Goal: Task Accomplishment & Management: Complete application form

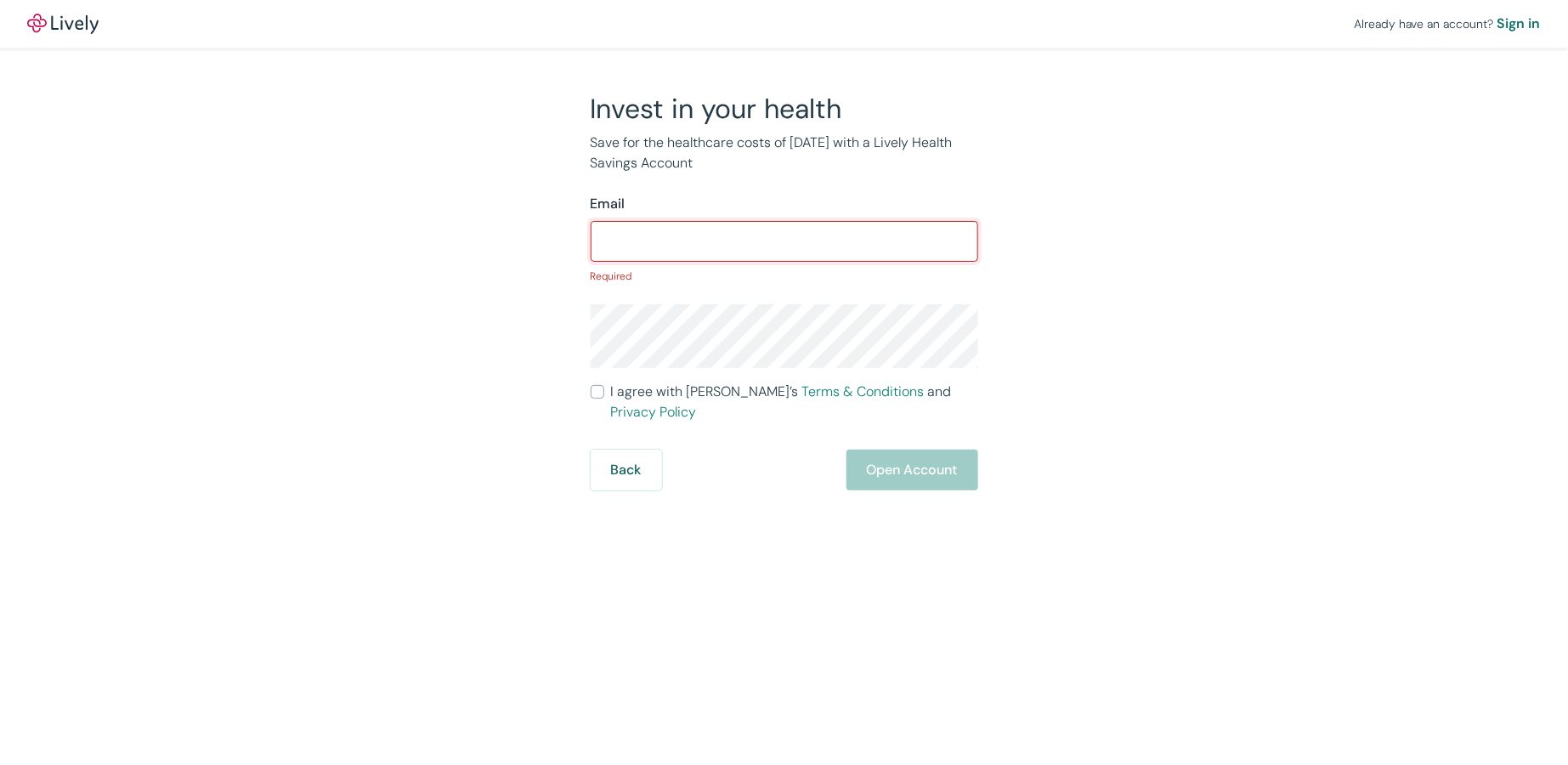
click at [753, 238] on input "Email" at bounding box center [785, 241] width 388 height 34
paste input "[EMAIL_ADDRESS][DOMAIN_NAME]"
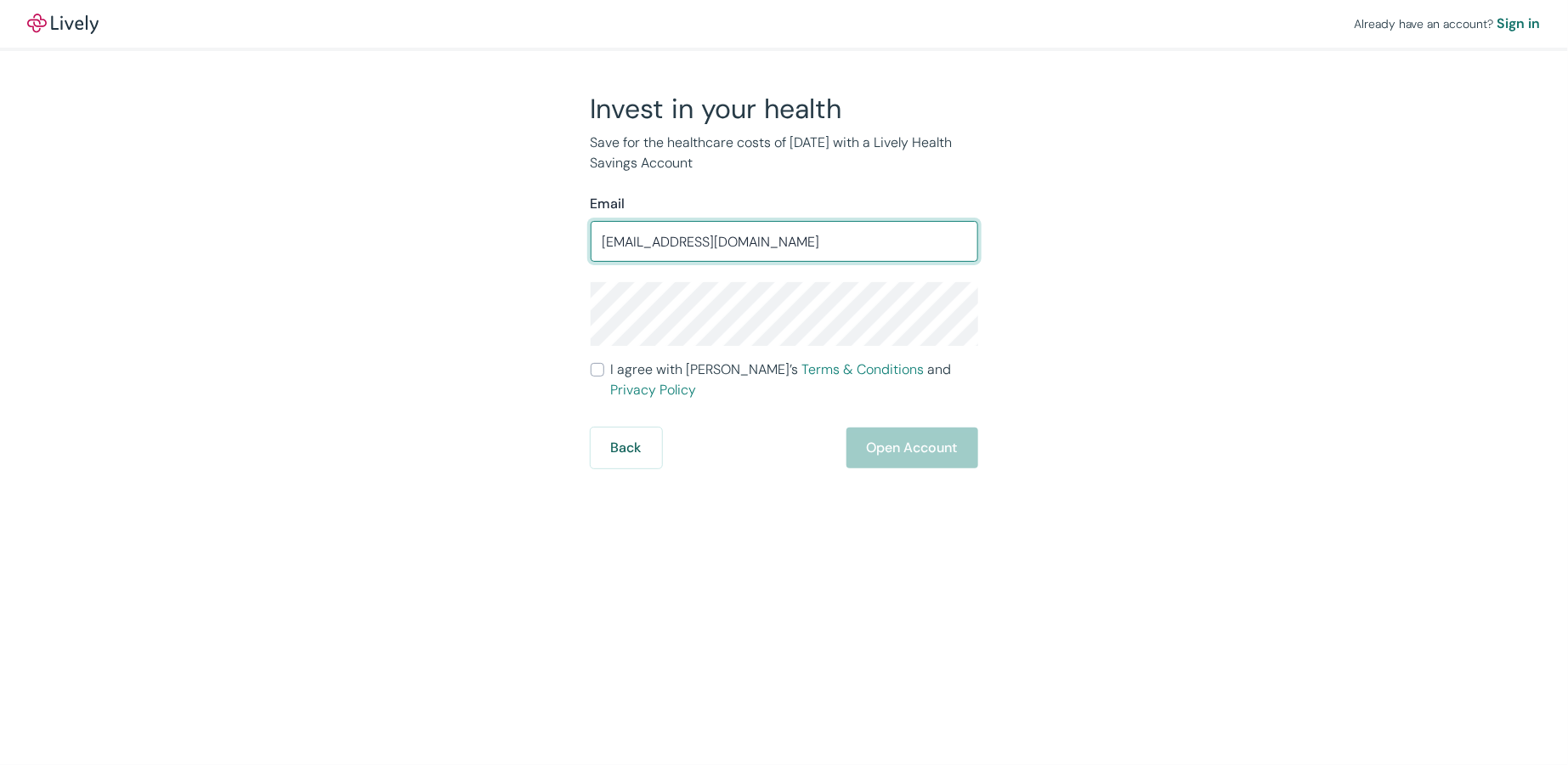
type input "[EMAIL_ADDRESS][DOMAIN_NAME]"
click at [286, 380] on div "Already have an account? Sign in Invest in your health Save for the healthcare …" at bounding box center [784, 234] width 1568 height 468
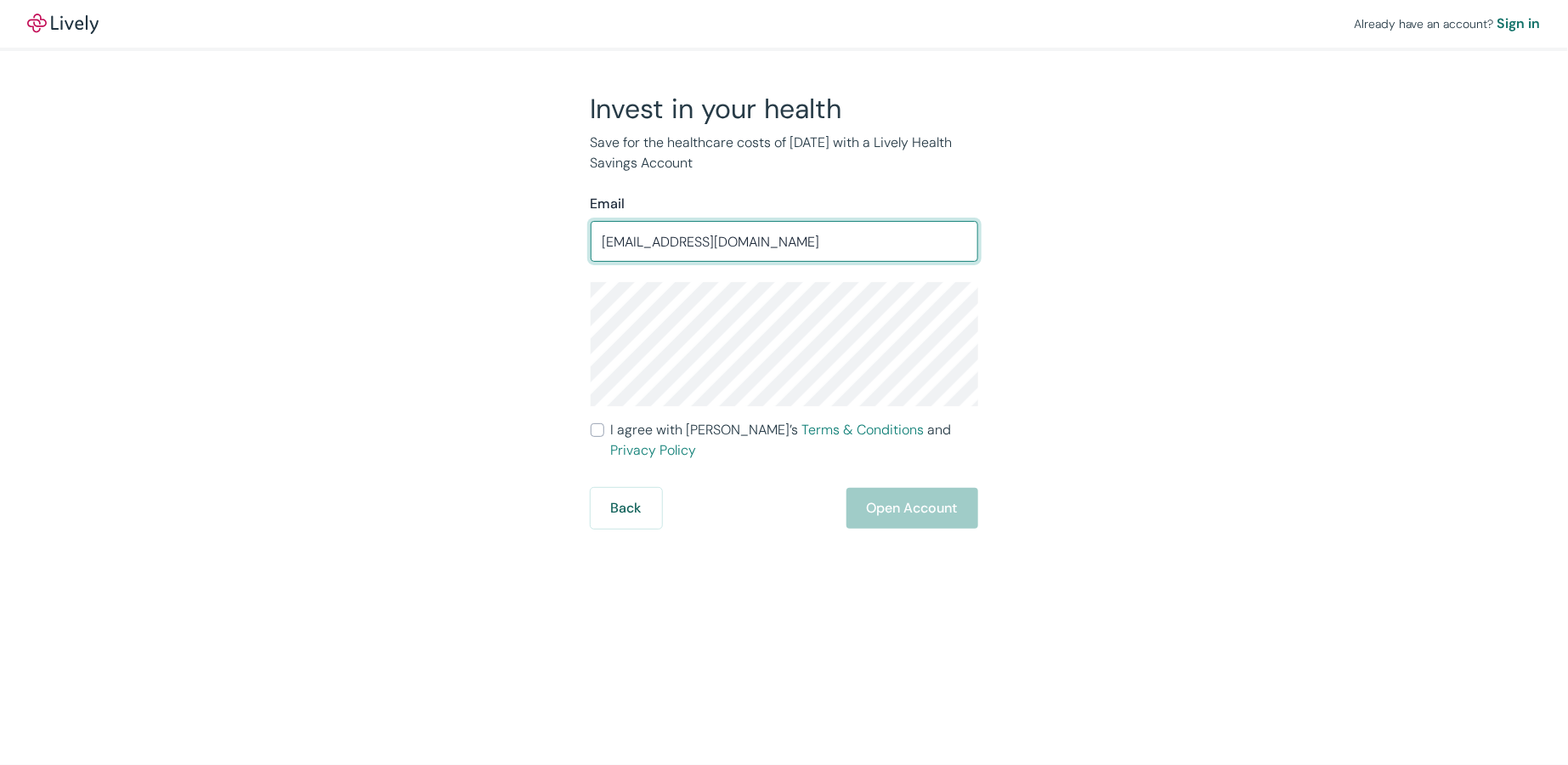
click at [791, 247] on input "[EMAIL_ADDRESS][DOMAIN_NAME]" at bounding box center [785, 241] width 388 height 34
click at [1172, 359] on div "Invest in your health Save for the healthcare costs of [DATE] with a Lively Hea…" at bounding box center [774, 310] width 816 height 437
click at [1210, 308] on div "Already have an account? Sign in Invest in your health Save for the healthcare …" at bounding box center [784, 264] width 1568 height 529
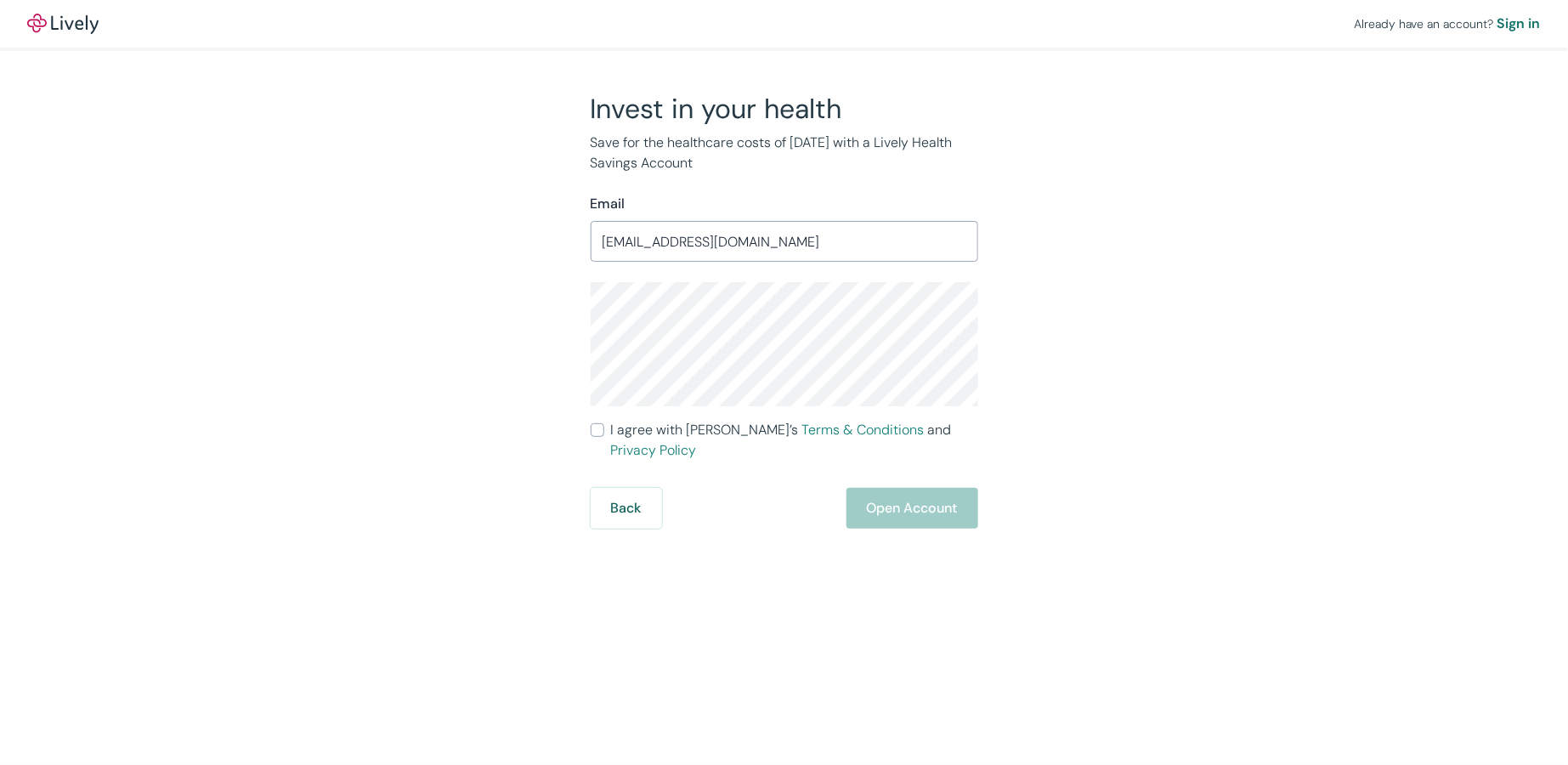
click at [672, 245] on input "[EMAIL_ADDRESS][DOMAIN_NAME]" at bounding box center [785, 241] width 388 height 34
click at [672, 247] on input "[EMAIL_ADDRESS][DOMAIN_NAME]" at bounding box center [785, 241] width 388 height 34
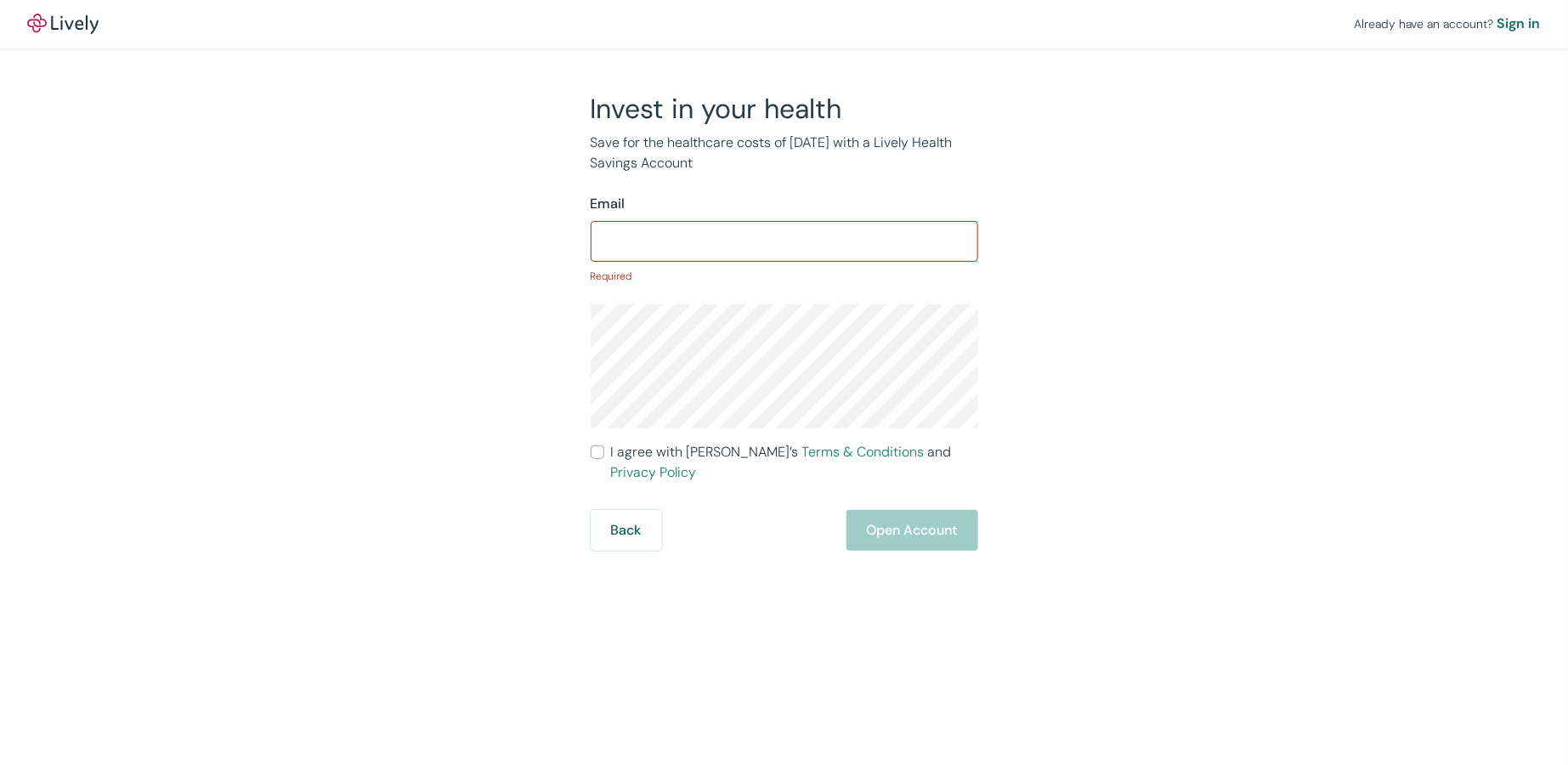
drag, startPoint x: 1396, startPoint y: 134, endPoint x: 1313, endPoint y: 167, distance: 89.3
click at [1390, 134] on div "Already have an account? Sign in Invest in your health Save for the healthcare …" at bounding box center [784, 275] width 1568 height 551
click at [776, 243] on input "Email" at bounding box center [785, 241] width 388 height 34
paste input "[EMAIL_ADDRESS][DOMAIN_NAME]"
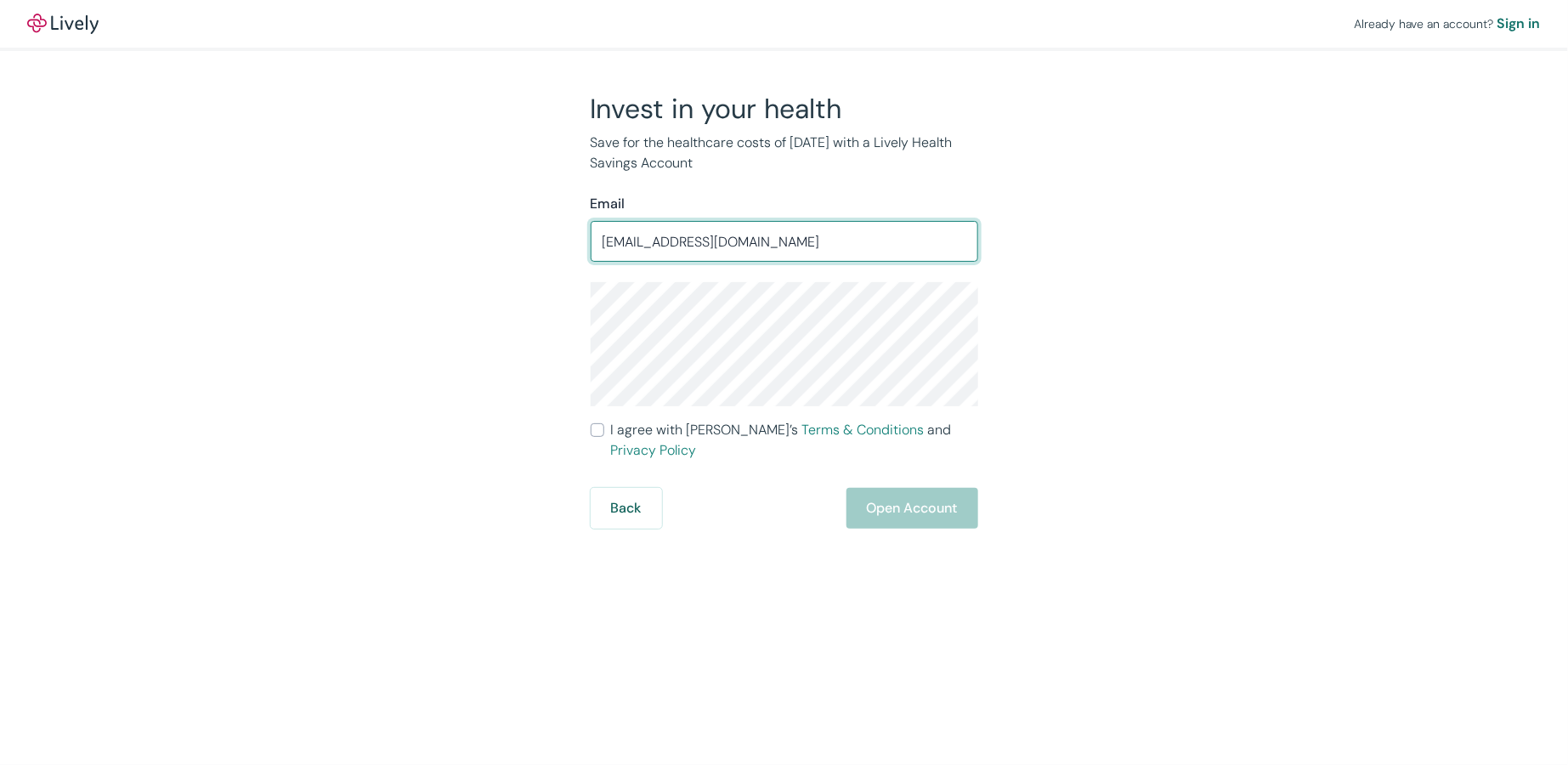
type input "[EMAIL_ADDRESS][DOMAIN_NAME]"
drag, startPoint x: 1290, startPoint y: 336, endPoint x: 1268, endPoint y: 362, distance: 34.1
click at [1292, 336] on div "Already have an account? Sign in Invest in your health Save for the healthcare …" at bounding box center [784, 264] width 1568 height 529
click at [597, 431] on input "I agree with Lively’s Terms & Conditions and Privacy Policy" at bounding box center [598, 430] width 14 height 14
checkbox input "true"
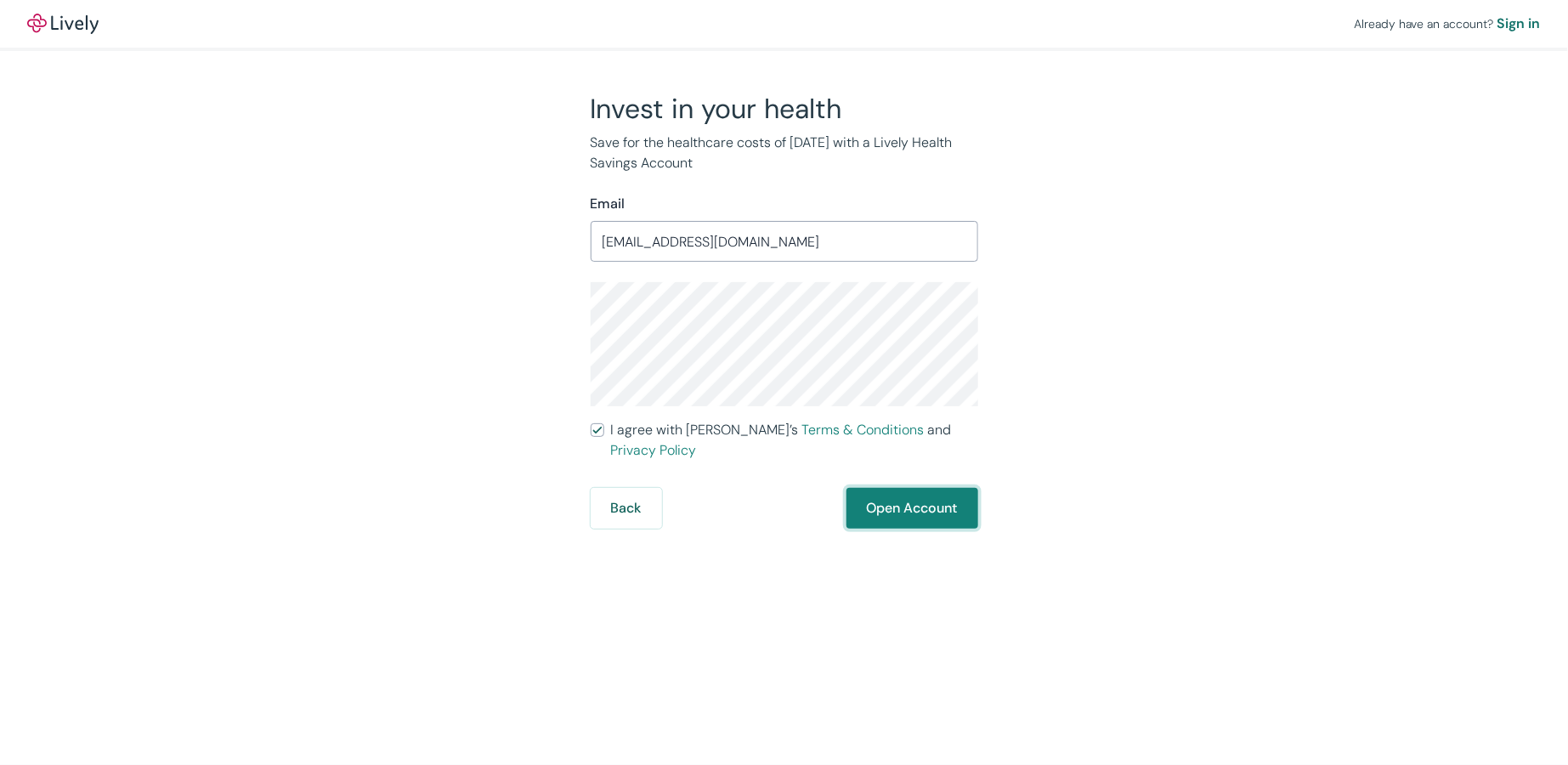
click at [877, 493] on button "Open Account" at bounding box center [912, 508] width 131 height 41
